Goal: Task Accomplishment & Management: Manage account settings

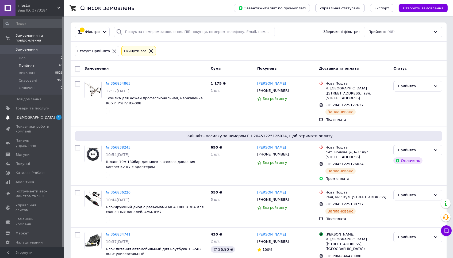
click at [32, 116] on span "[DEMOGRAPHIC_DATA]" at bounding box center [36, 117] width 40 height 5
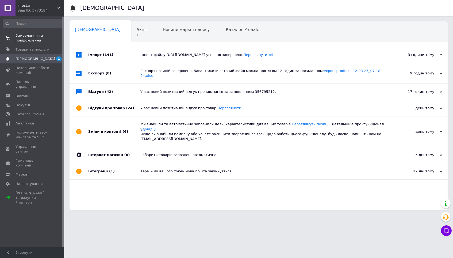
click at [35, 38] on span "Замовлення та повідомлення" at bounding box center [33, 38] width 34 height 10
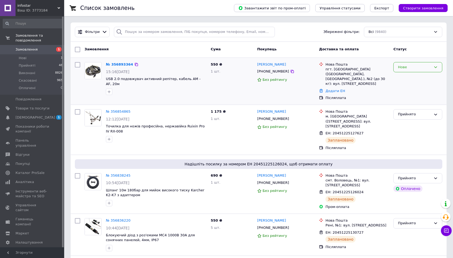
click at [409, 67] on div "Нове" at bounding box center [414, 67] width 33 height 6
click at [403, 79] on li "Прийнято" at bounding box center [417, 78] width 48 height 10
click at [134, 62] on icon at bounding box center [133, 64] width 4 height 4
click at [124, 64] on link "№ 356893364" at bounding box center [118, 64] width 25 height 4
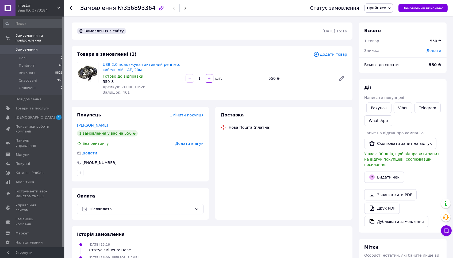
click at [129, 87] on span "Артикул: 7000001626" at bounding box center [124, 87] width 43 height 4
copy span "7000001626"
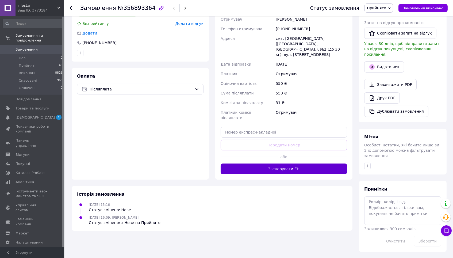
scroll to position [119, 0]
click at [278, 164] on button "Згенерувати ЕН" at bounding box center [283, 169] width 126 height 11
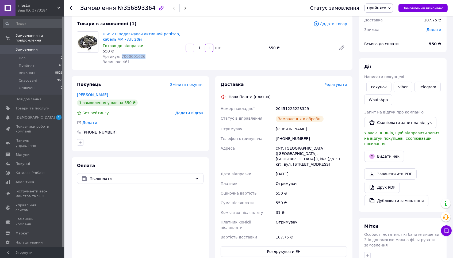
scroll to position [3, 0]
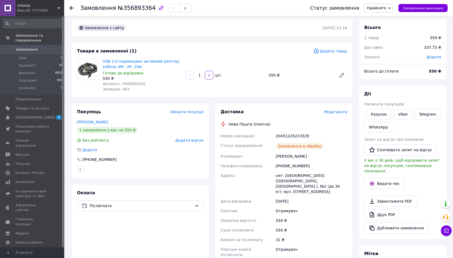
click at [296, 134] on div "20451225223329" at bounding box center [310, 136] width 73 height 10
copy div "20451225223329"
click at [28, 63] on span "Прийняті" at bounding box center [27, 65] width 17 height 5
